Goal: Communication & Community: Participate in discussion

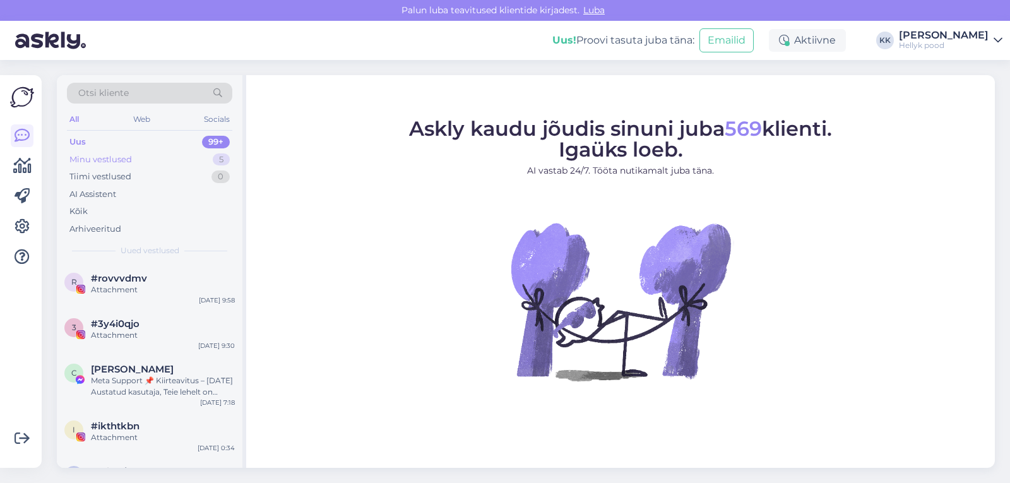
click at [109, 157] on div "Minu vestlused" at bounding box center [100, 159] width 63 height 13
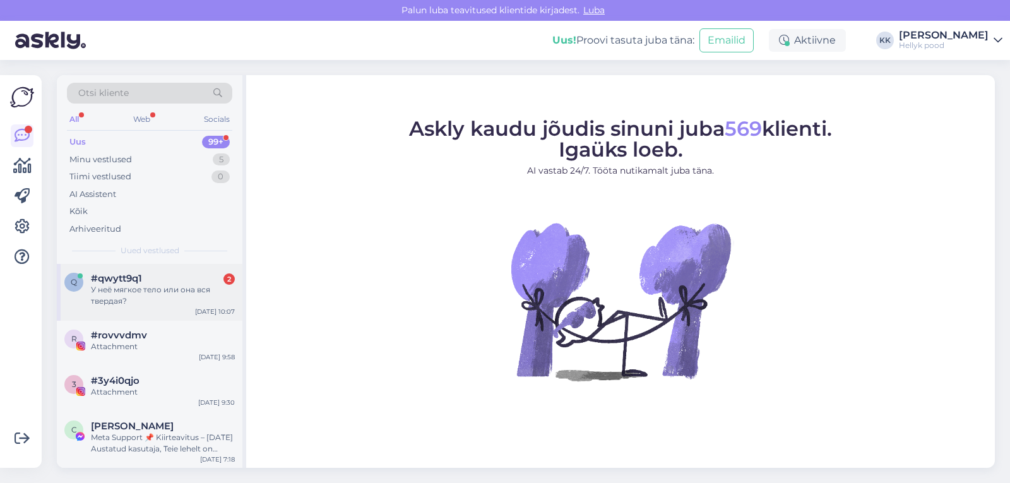
click at [158, 282] on div "#qwytt9q1 2" at bounding box center [163, 278] width 144 height 11
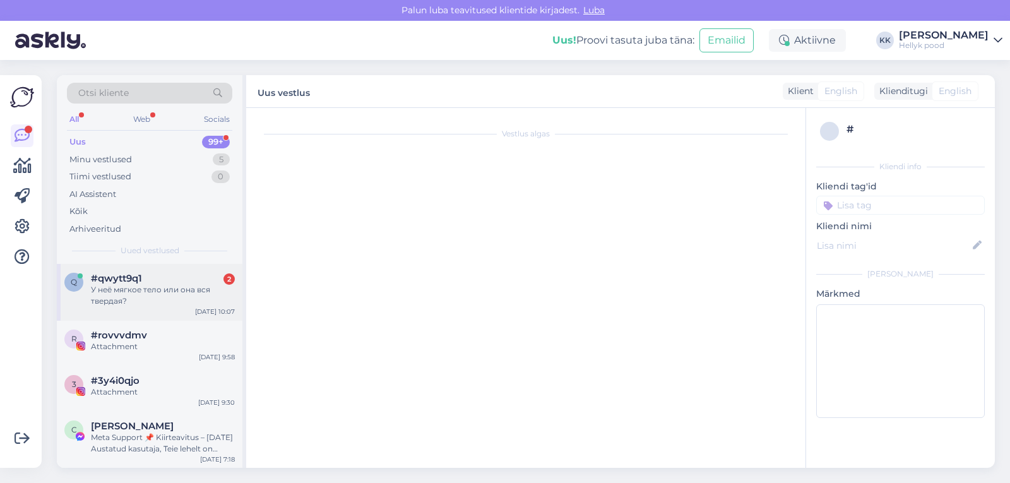
click at [152, 280] on div "#qwytt9q1 2" at bounding box center [163, 278] width 144 height 11
